Goal: Task Accomplishment & Management: Complete application form

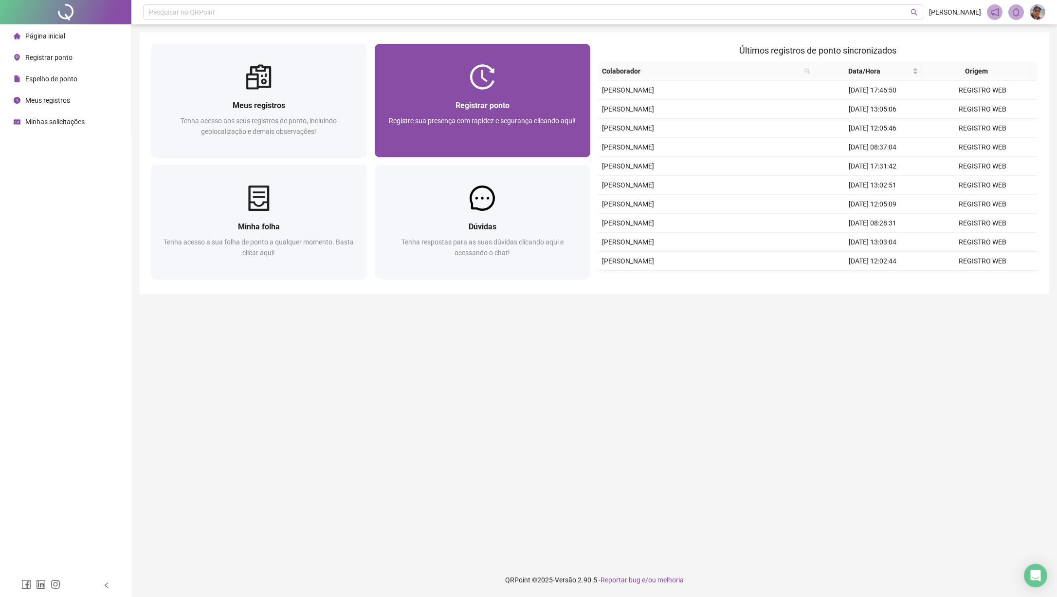
click at [490, 86] on img at bounding box center [482, 76] width 25 height 25
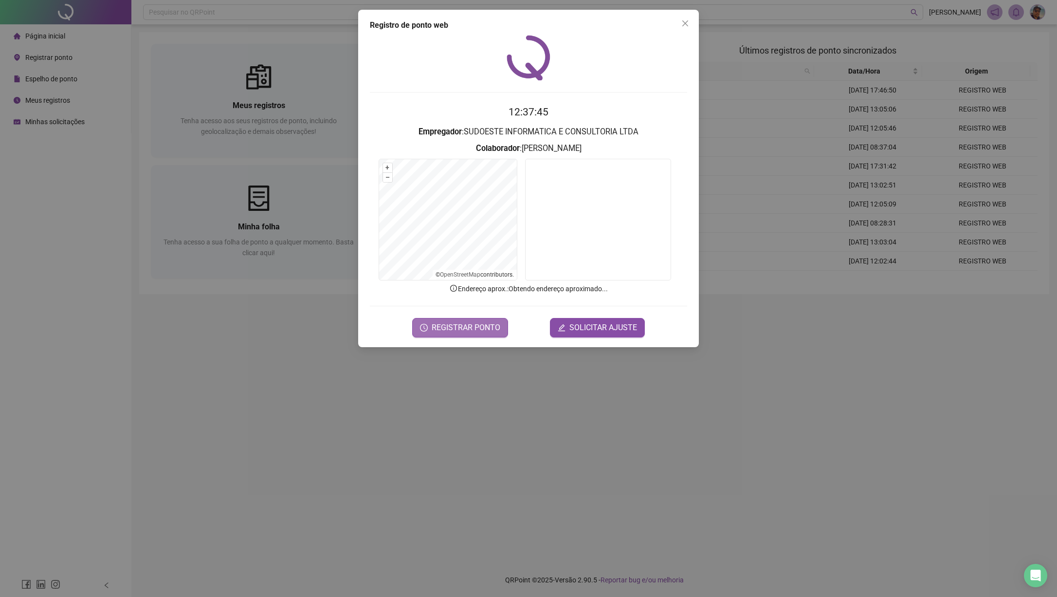
click at [496, 328] on span "REGISTRAR PONTO" at bounding box center [466, 328] width 69 height 12
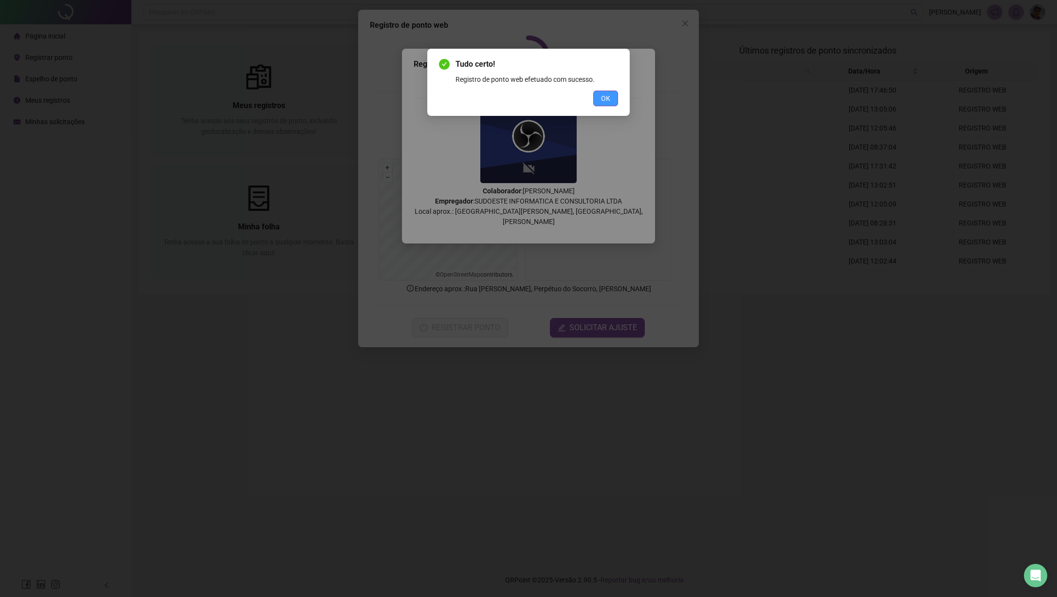
click at [597, 101] on button "OK" at bounding box center [605, 99] width 25 height 16
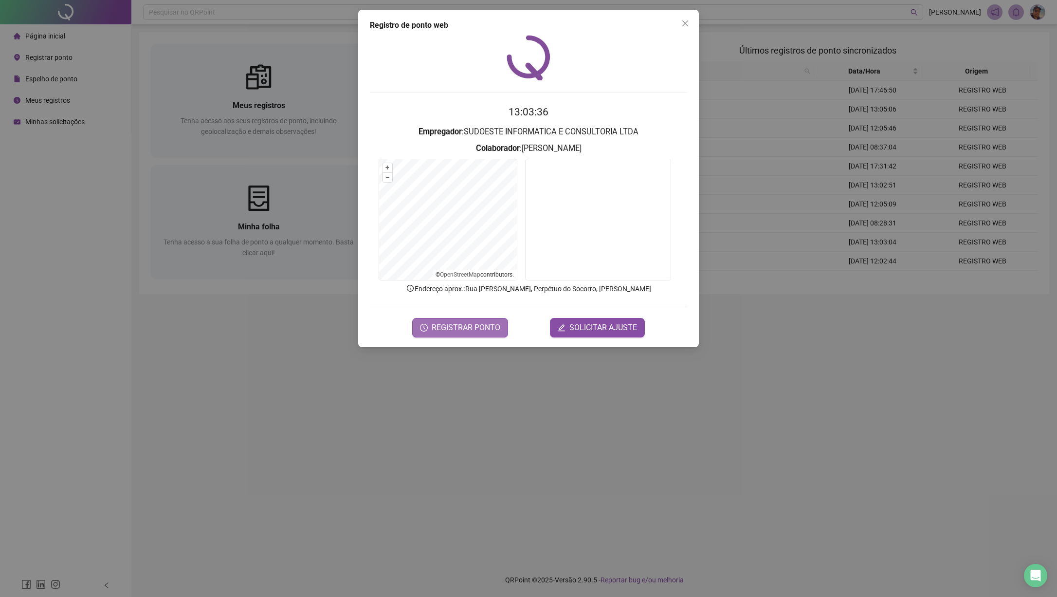
click at [466, 328] on span "REGISTRAR PONTO" at bounding box center [466, 328] width 69 height 12
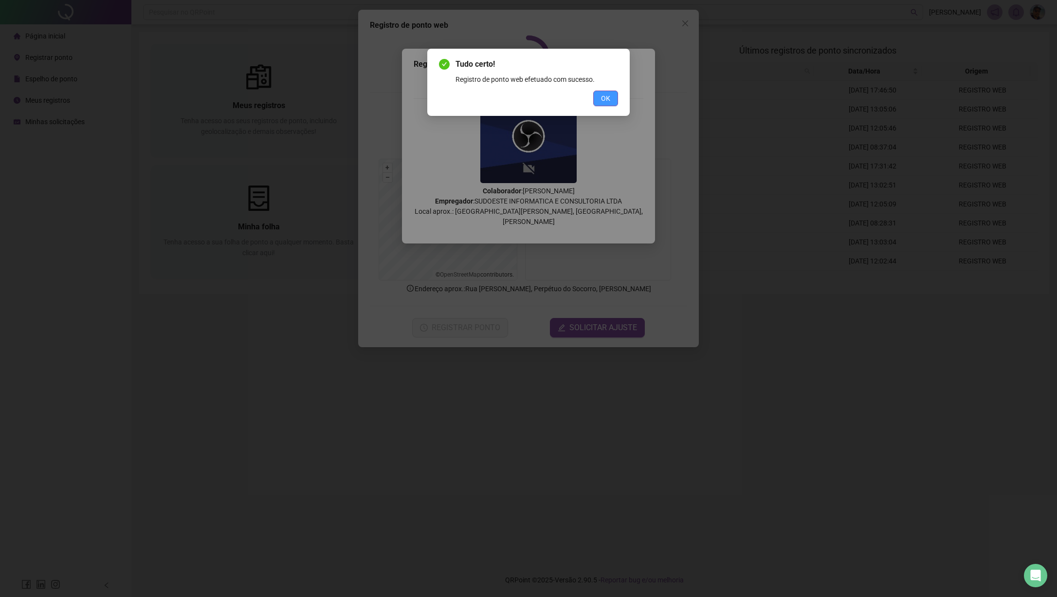
click at [609, 97] on span "OK" at bounding box center [605, 98] width 9 height 11
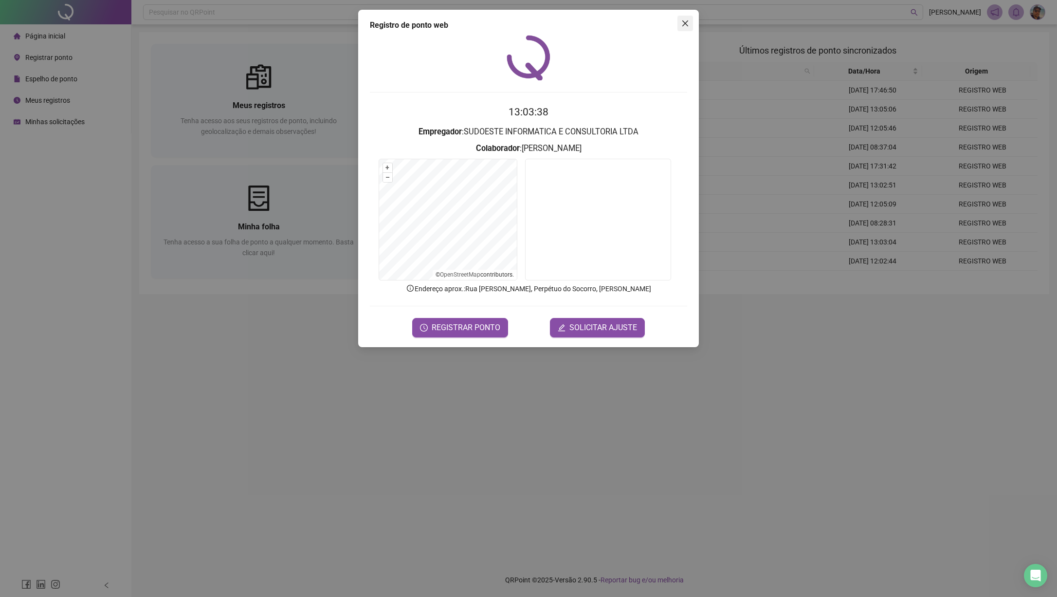
click at [682, 22] on icon "close" at bounding box center [686, 23] width 8 height 8
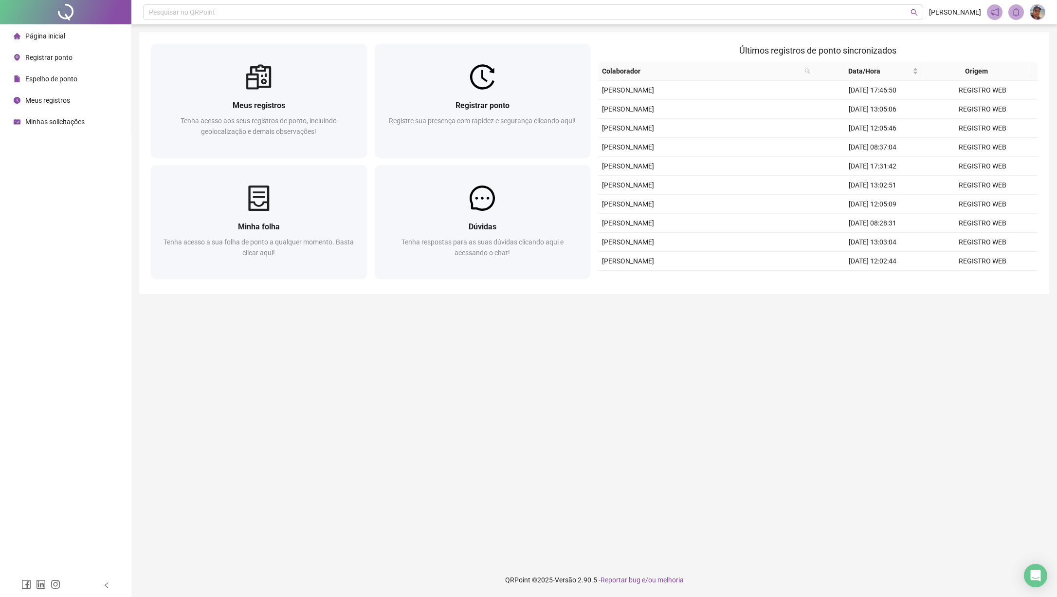
click at [54, 84] on div "Espelho de ponto" at bounding box center [46, 78] width 64 height 19
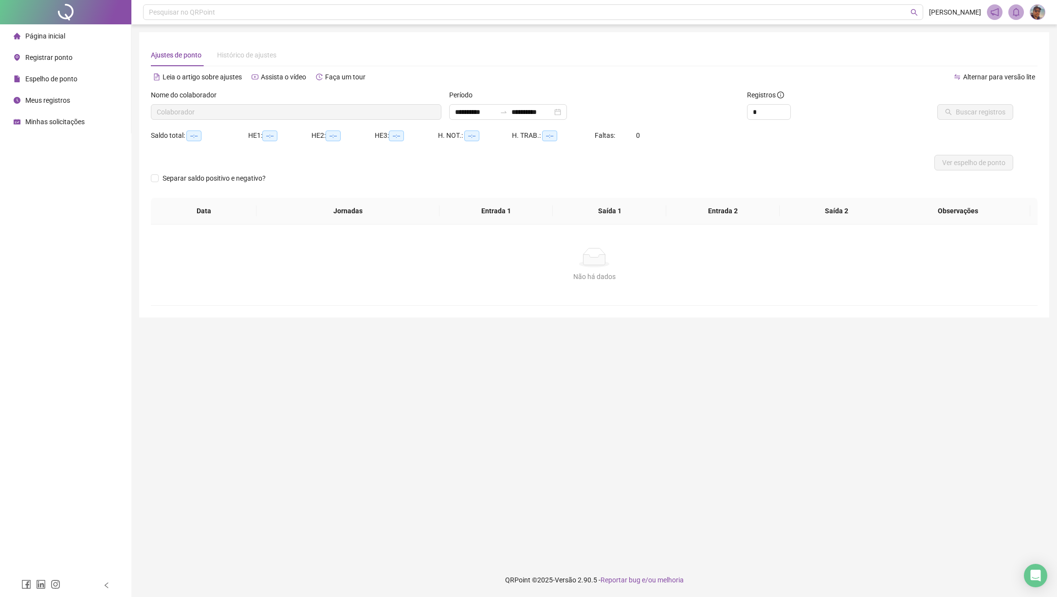
type input "**********"
click at [47, 32] on span "Página inicial" at bounding box center [45, 36] width 40 height 8
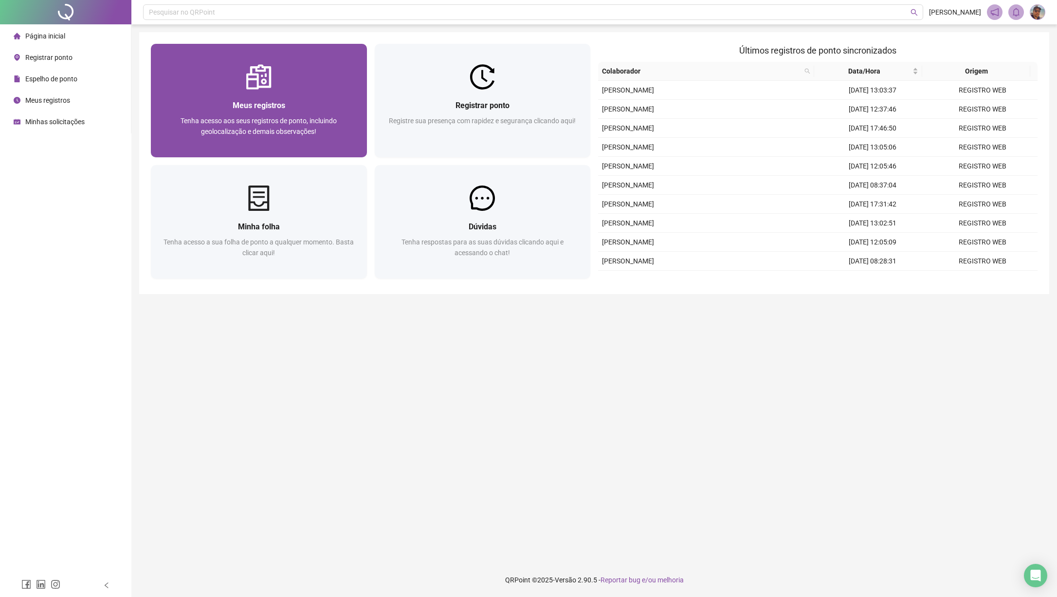
click at [285, 107] on span "Meus registros" at bounding box center [259, 105] width 53 height 9
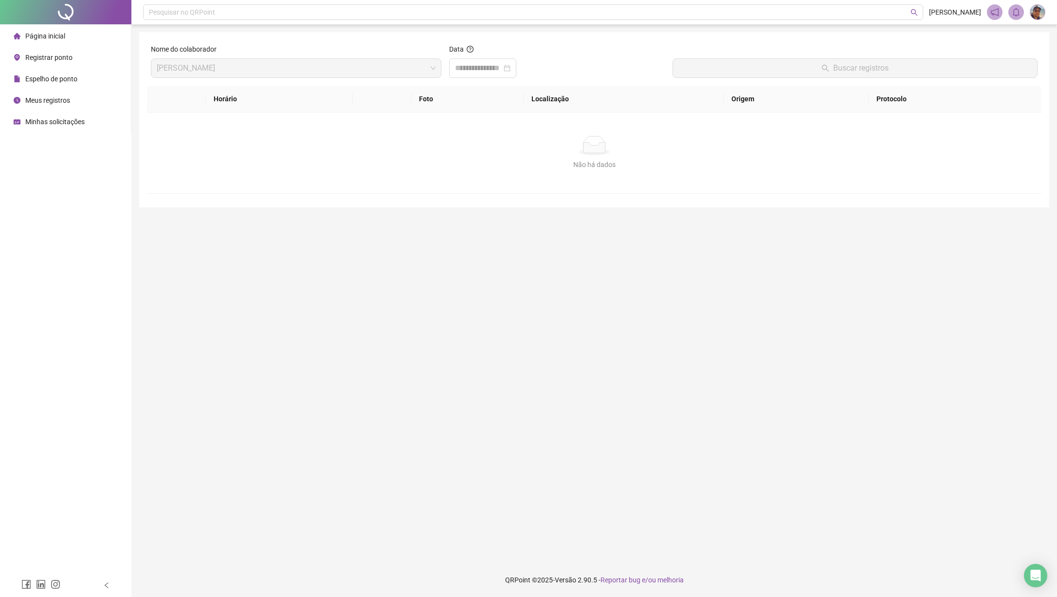
click at [45, 34] on span "Página inicial" at bounding box center [45, 36] width 40 height 8
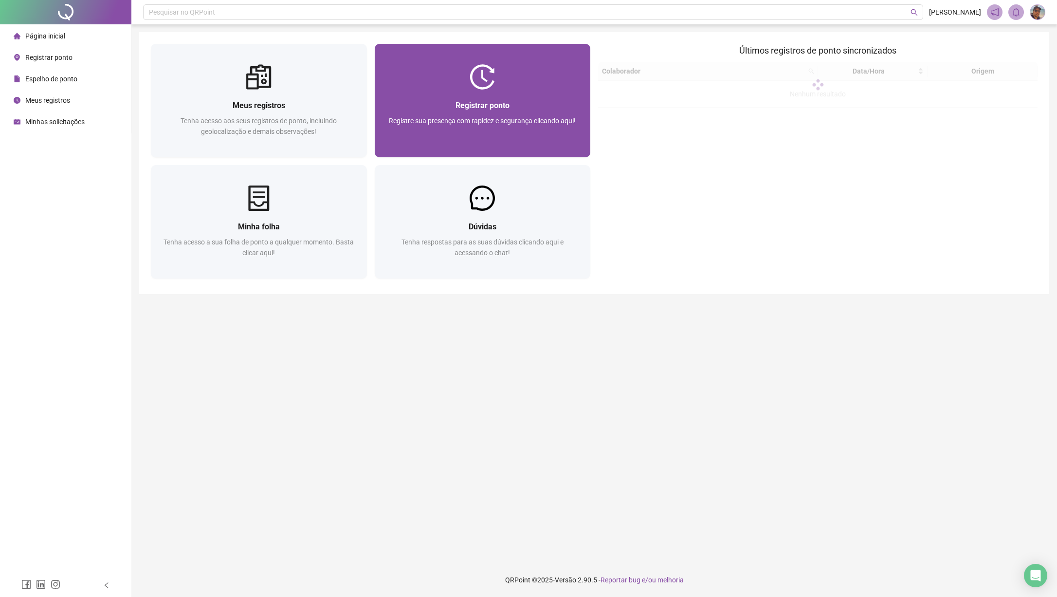
click at [411, 108] on div "Registrar ponto" at bounding box center [483, 105] width 193 height 12
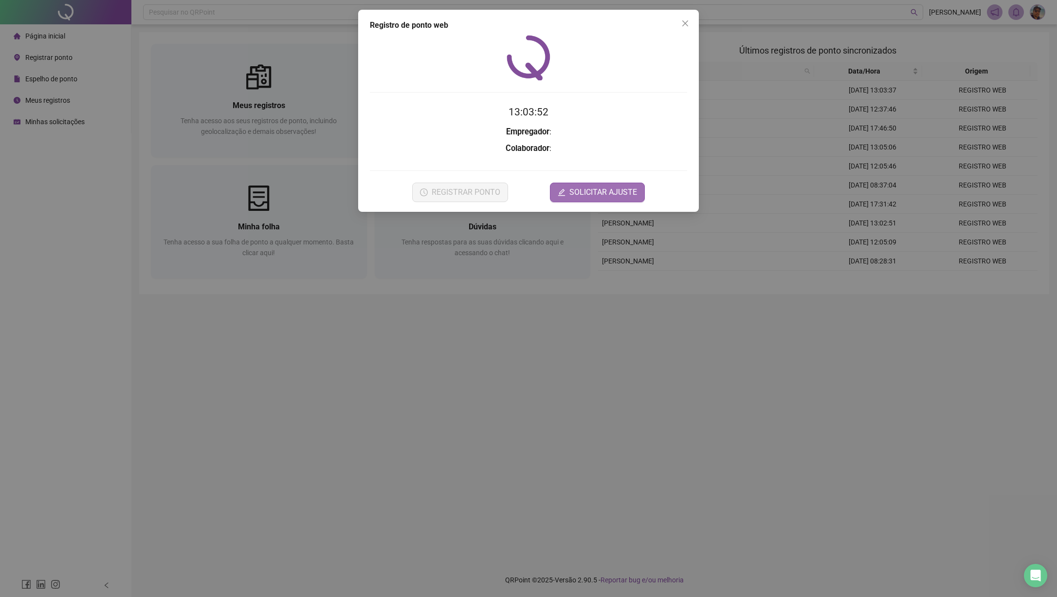
click at [581, 196] on span "SOLICITAR AJUSTE" at bounding box center [604, 192] width 68 height 12
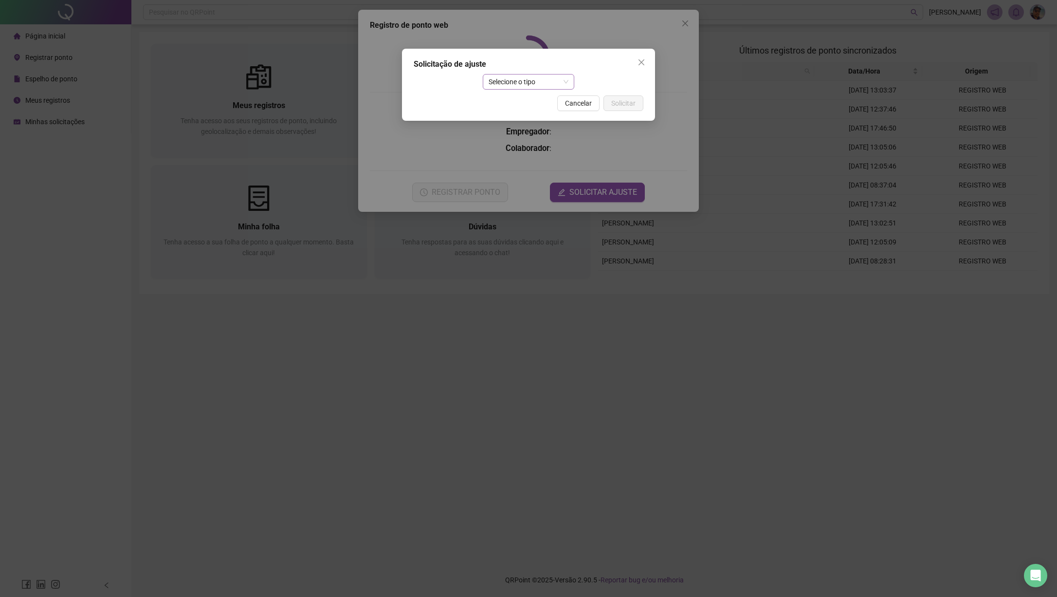
click at [536, 80] on span "Selecione o tipo" at bounding box center [529, 81] width 80 height 15
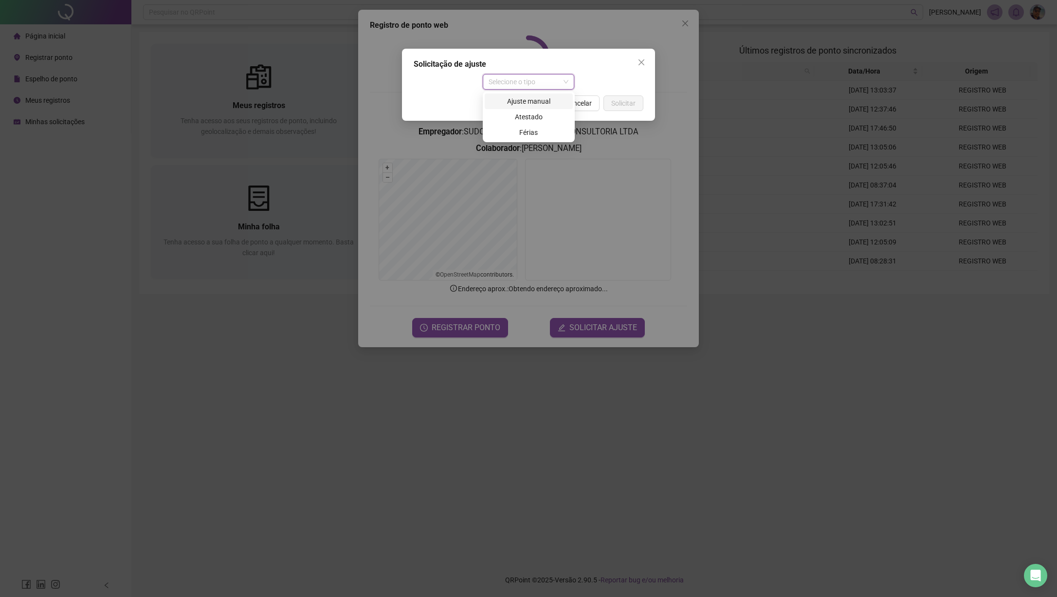
click at [530, 102] on div "Ajuste manual" at bounding box center [529, 101] width 76 height 11
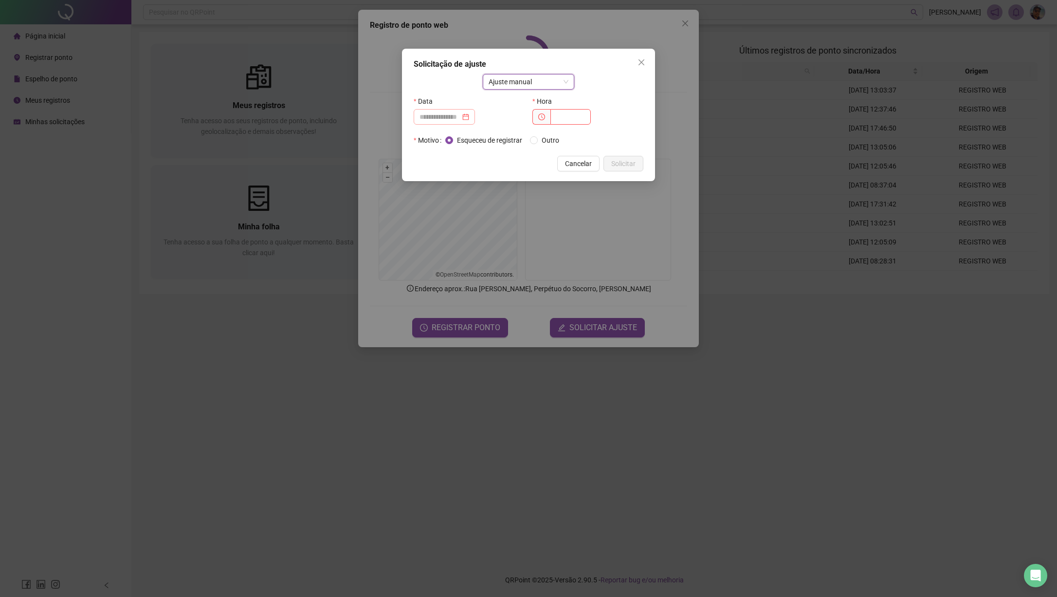
click at [468, 117] on div at bounding box center [445, 116] width 50 height 11
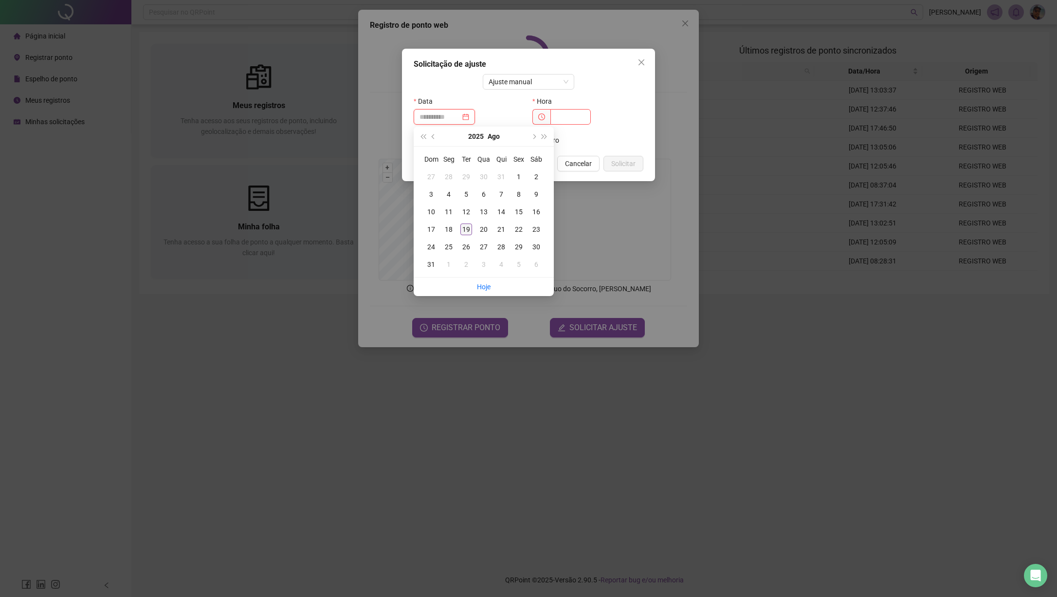
type input "**********"
click at [467, 227] on div "19" at bounding box center [467, 229] width 12 height 12
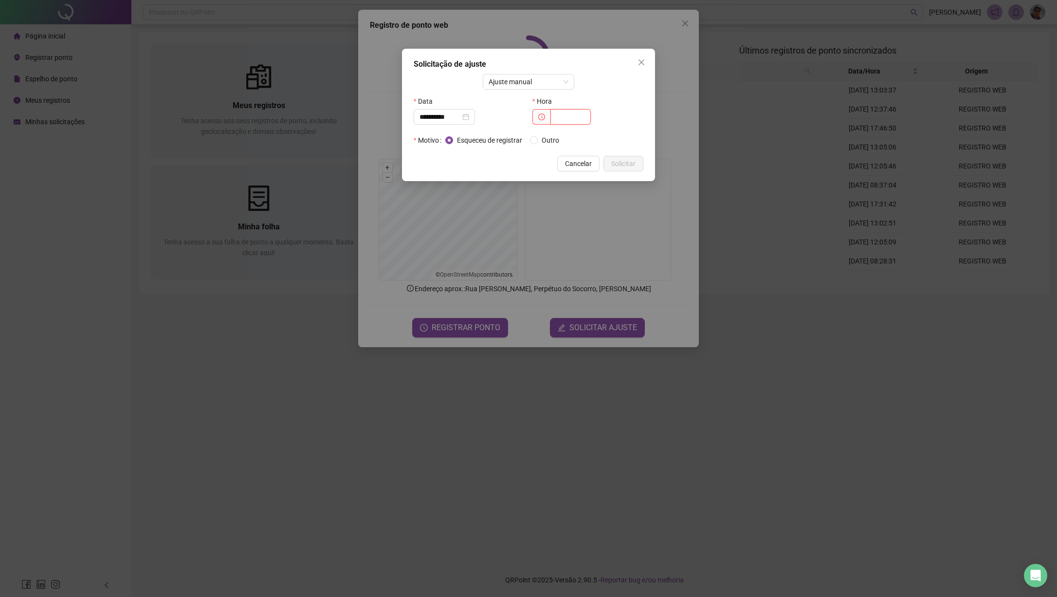
click at [568, 121] on input "text" at bounding box center [571, 117] width 40 height 16
type input "*****"
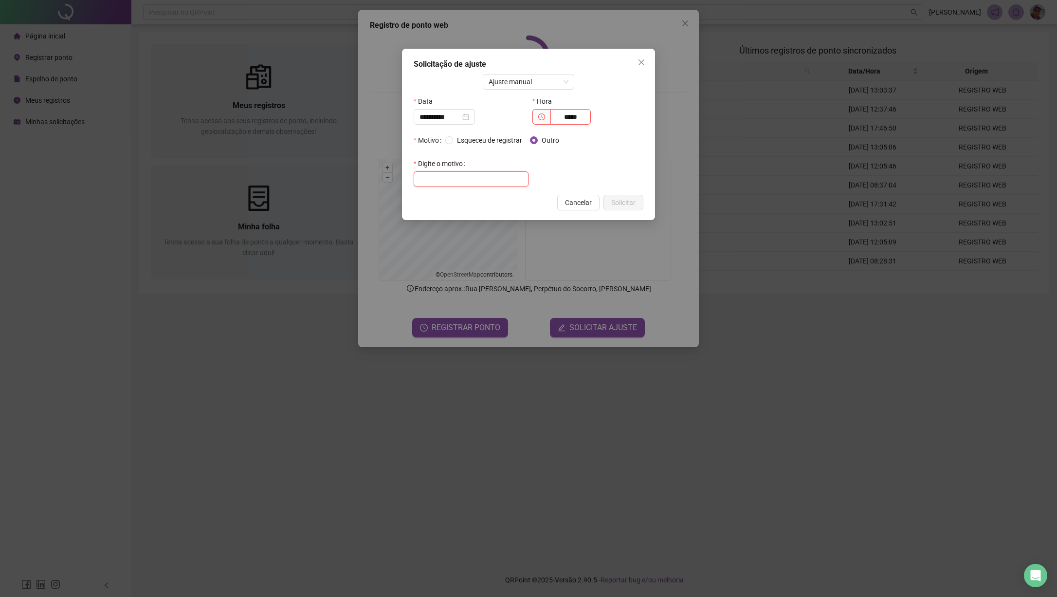
click at [500, 179] on input "text" at bounding box center [471, 179] width 115 height 16
drag, startPoint x: 452, startPoint y: 181, endPoint x: 409, endPoint y: 178, distance: 43.0
click at [409, 178] on div "**********" at bounding box center [528, 134] width 253 height 171
type input "*******"
click at [626, 206] on span "Solicitar" at bounding box center [623, 202] width 24 height 11
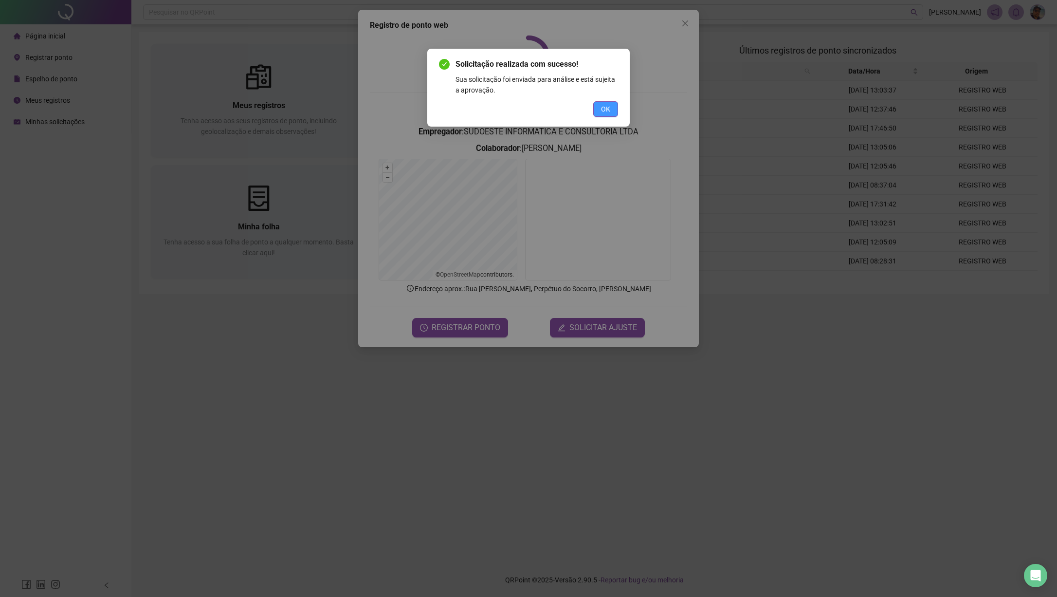
click at [610, 108] on span "OK" at bounding box center [605, 109] width 9 height 11
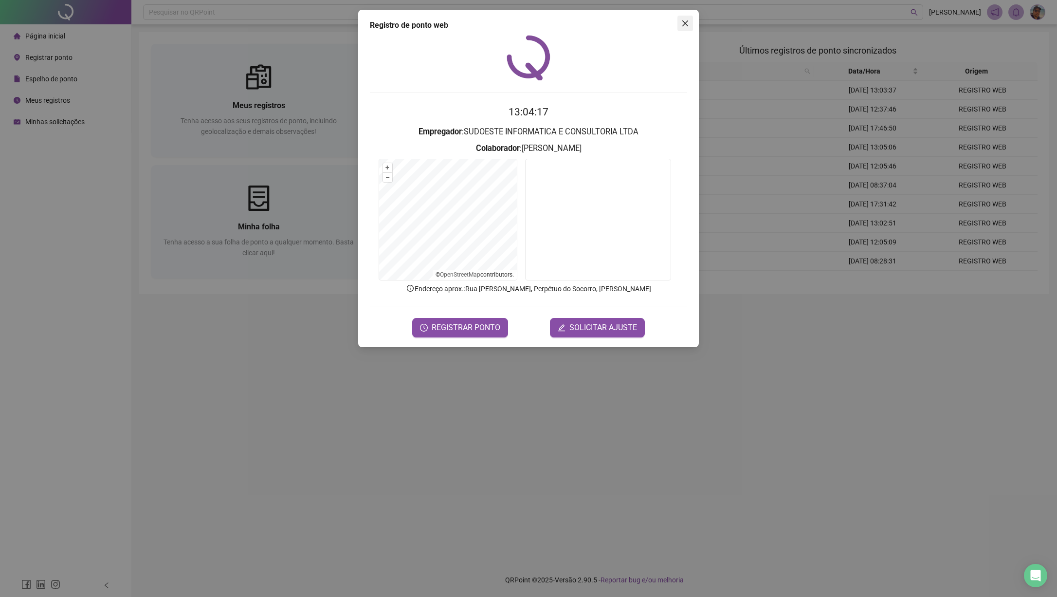
click at [686, 25] on icon "close" at bounding box center [686, 23] width 8 height 8
